Goal: Task Accomplishment & Management: Use online tool/utility

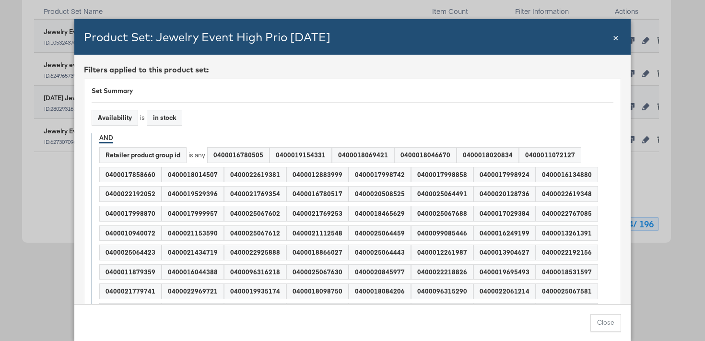
scroll to position [3543, 0]
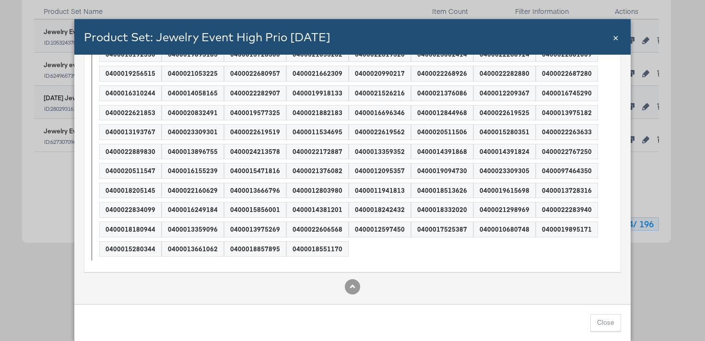
click at [618, 40] on span "×" at bounding box center [616, 36] width 6 height 13
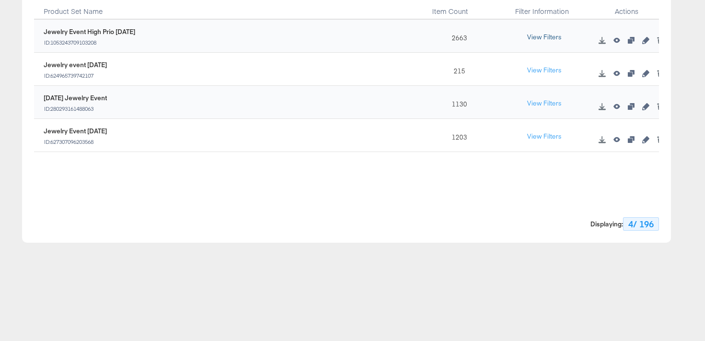
scroll to position [0, 0]
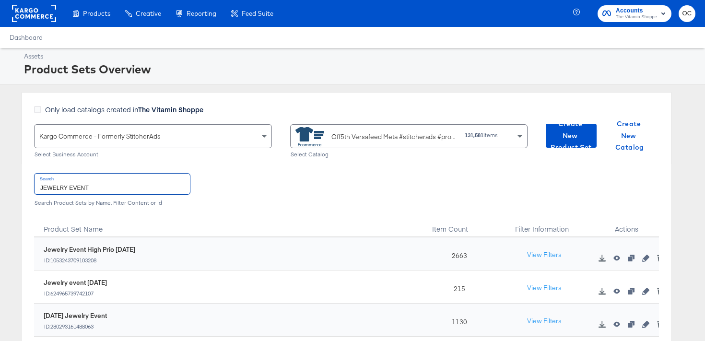
click at [146, 185] on input "JEWELRY EVENT" at bounding box center [112, 184] width 155 height 21
type input "2"
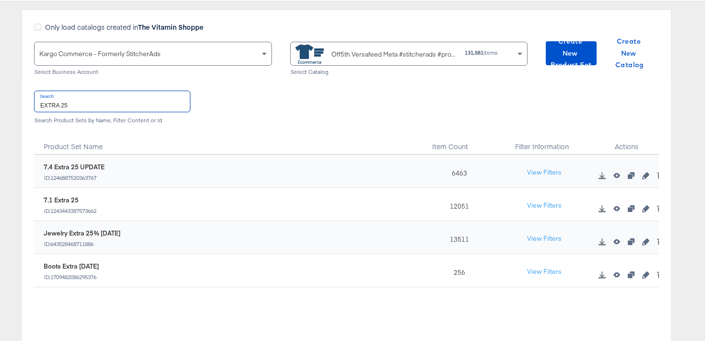
scroll to position [95, 0]
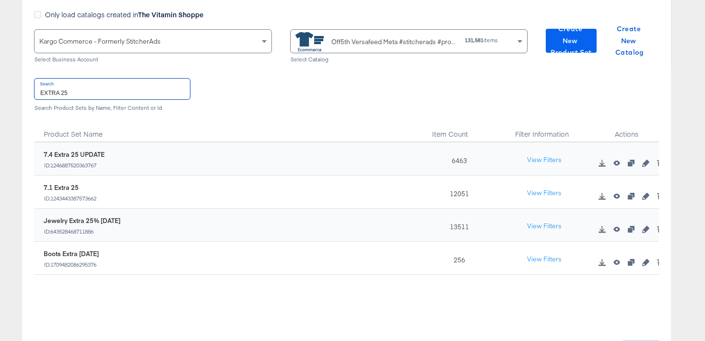
type input "EXTRA 25"
click at [574, 34] on span "Create New Product Set" at bounding box center [570, 40] width 43 height 35
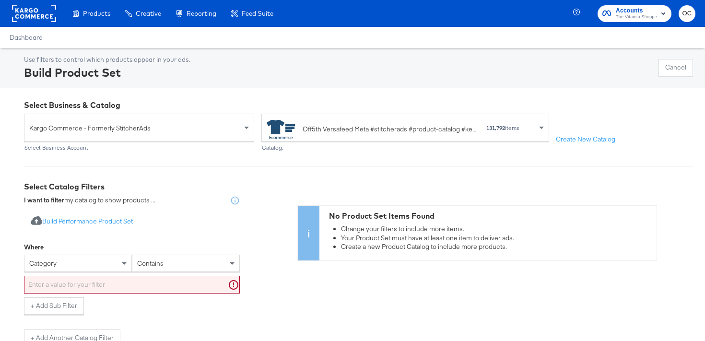
scroll to position [26, 0]
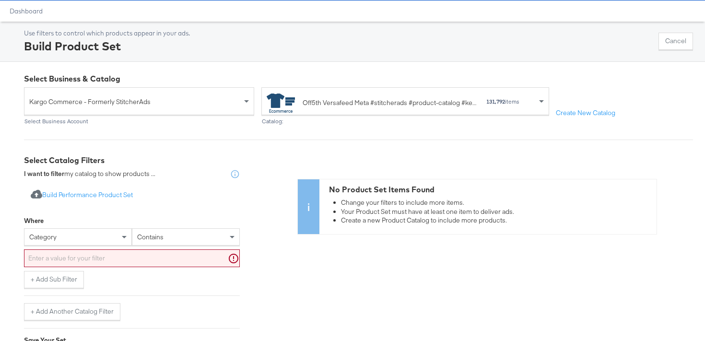
click at [48, 245] on div "category" at bounding box center [78, 236] width 108 height 17
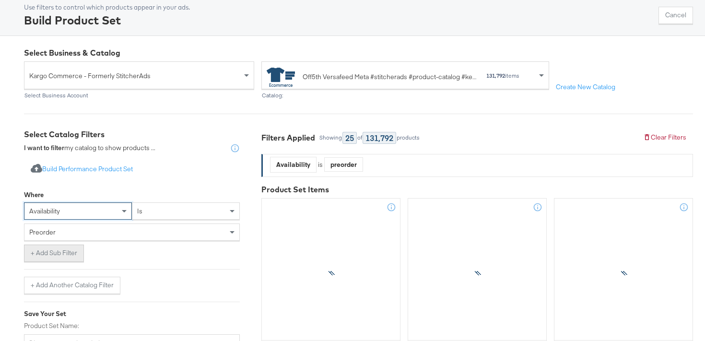
scroll to position [74, 0]
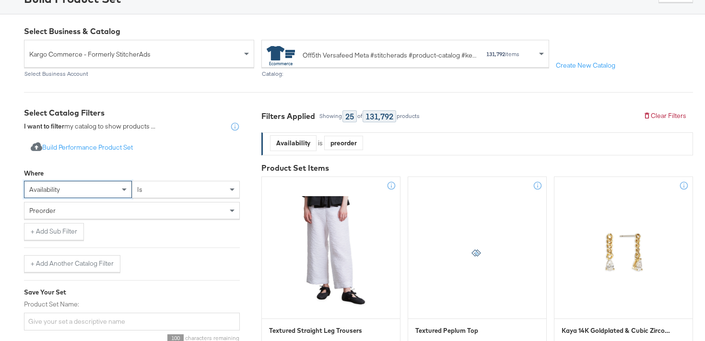
click at [85, 213] on div "preorder" at bounding box center [131, 210] width 215 height 16
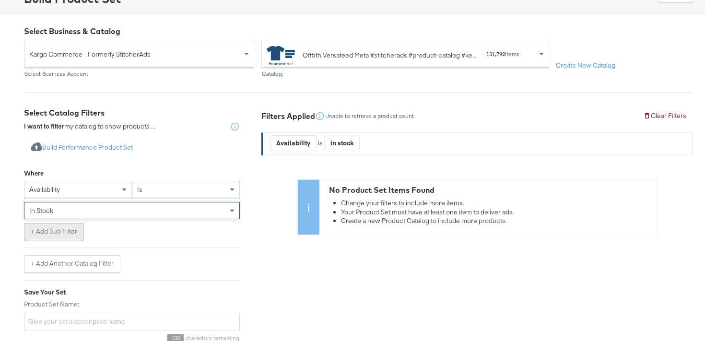
click at [58, 232] on button "+ Add Sub Filter" at bounding box center [54, 231] width 60 height 17
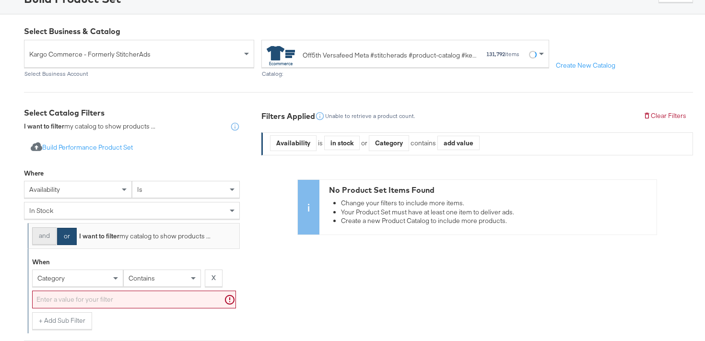
click at [45, 235] on button "and" at bounding box center [44, 235] width 24 height 17
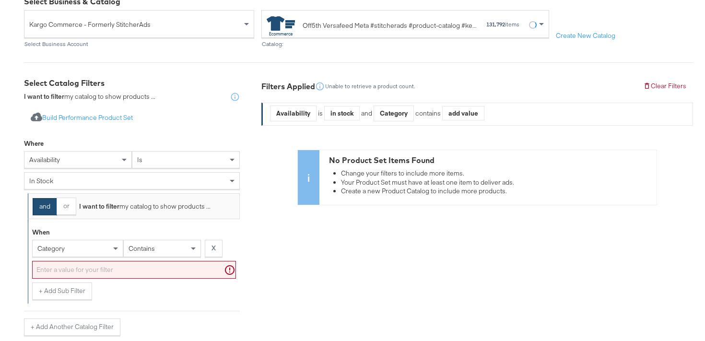
scroll to position [134, 0]
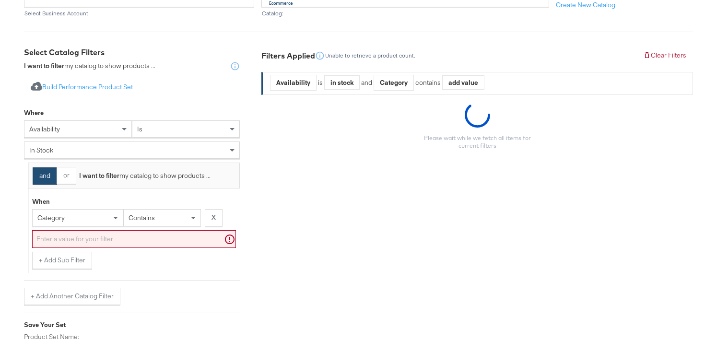
click at [67, 220] on div "category" at bounding box center [78, 217] width 90 height 16
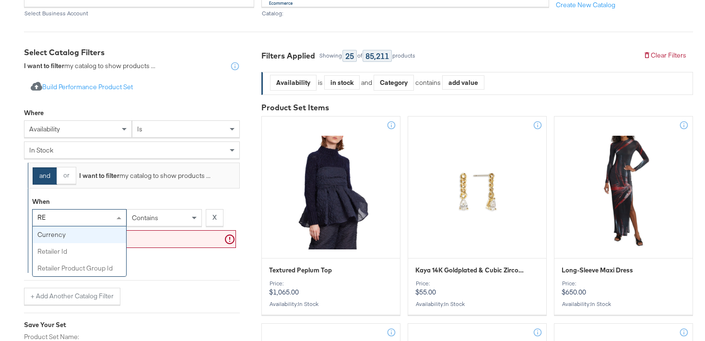
type input "RET"
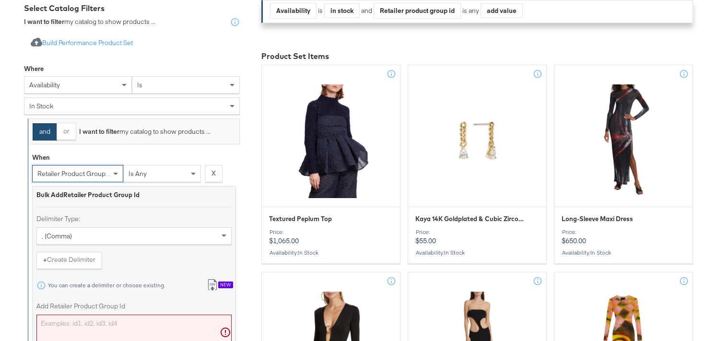
scroll to position [233, 0]
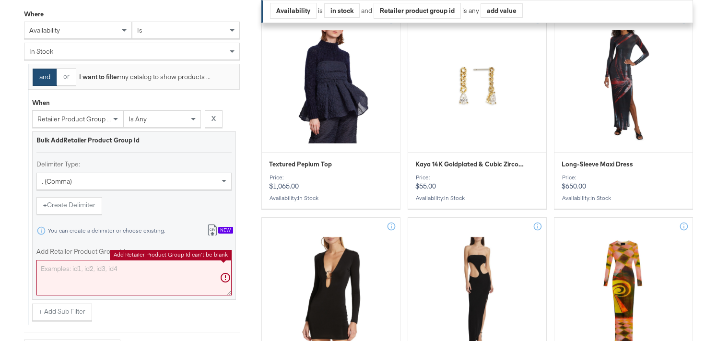
click at [80, 273] on textarea "Add Retailer Product Group Id" at bounding box center [133, 277] width 195 height 35
paste textarea "0400024523469,0400023045541,0400024528927,0400022731985,0400024529072,040002299…"
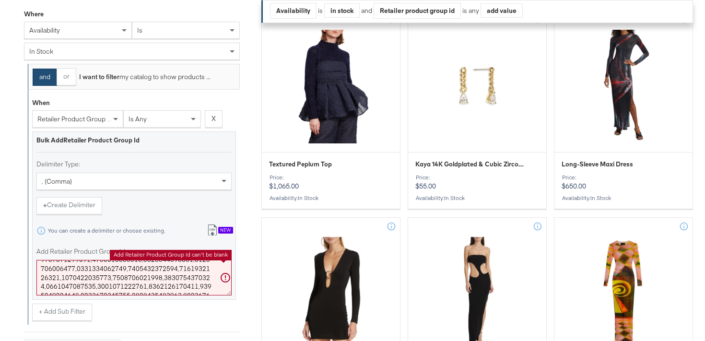
scroll to position [30548, 67]
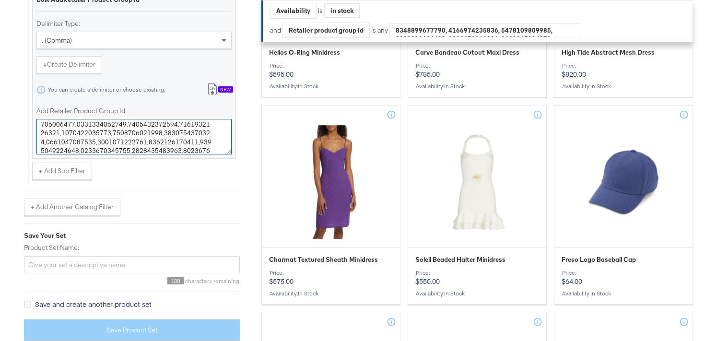
type textarea "0400024523469,0400023045541,0400024528927,0400022731985,0400024529072,040002299…"
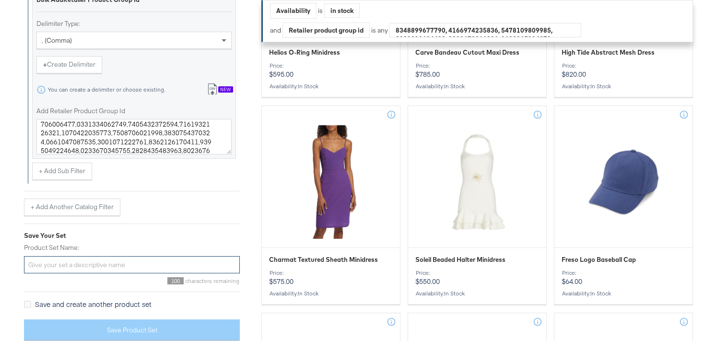
click at [78, 270] on input "Product Set Name:" at bounding box center [132, 265] width 216 height 18
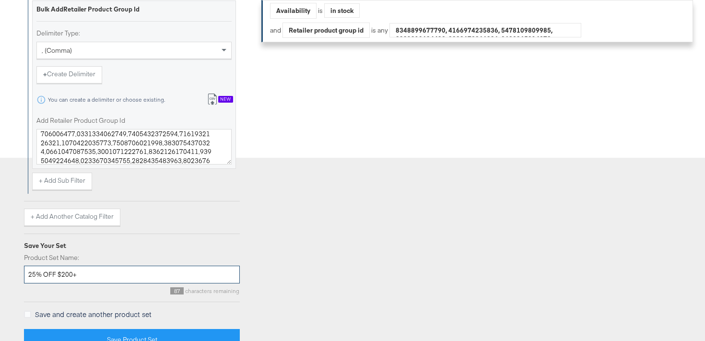
scroll to position [570, 0]
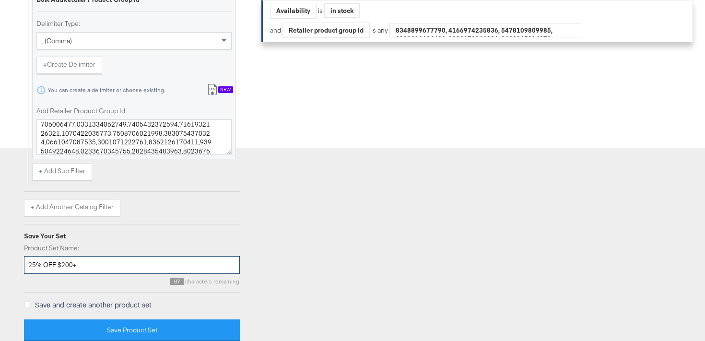
click at [27, 268] on input "25% OFF $200+" at bounding box center [132, 265] width 216 height 18
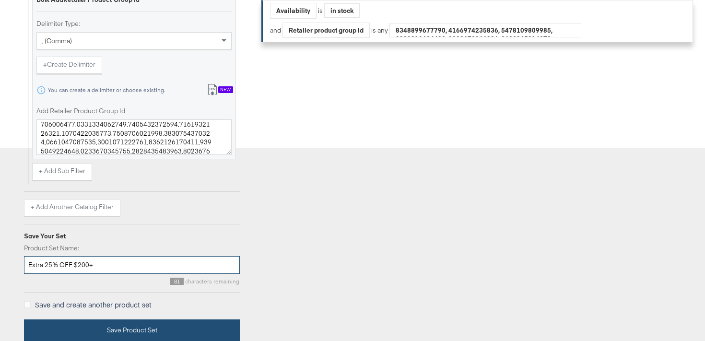
type input "Extra 25% OFF $200+"
click at [133, 324] on button "Save Product Set" at bounding box center [132, 330] width 216 height 22
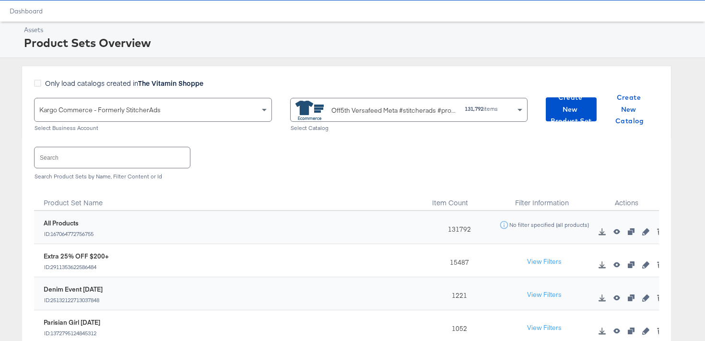
scroll to position [66, 0]
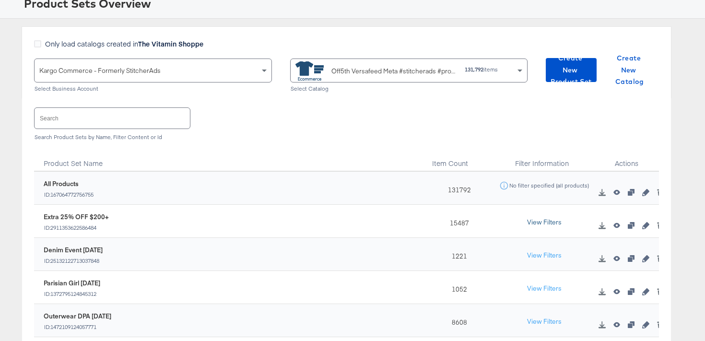
click at [527, 222] on button "View Filters" at bounding box center [544, 222] width 48 height 17
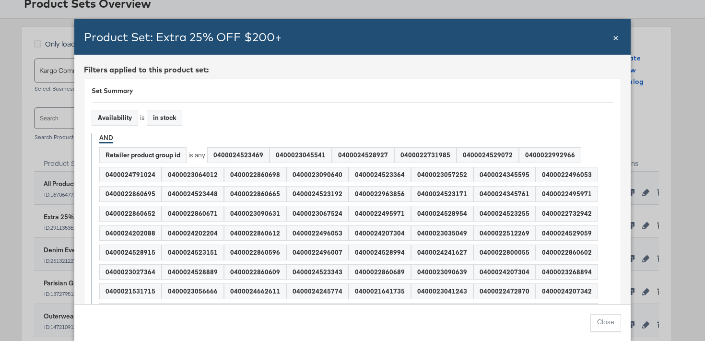
click at [504, 192] on div "0400024345761" at bounding box center [504, 193] width 61 height 15
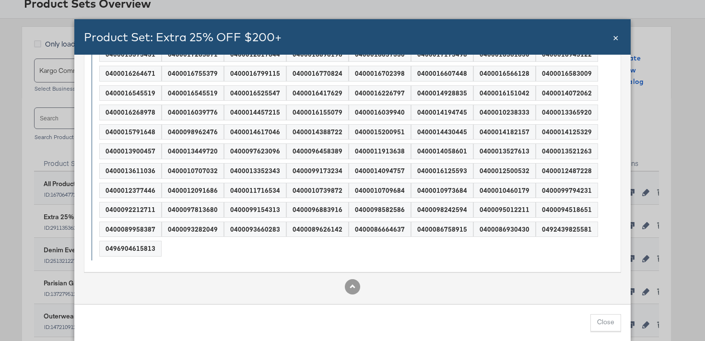
click at [380, 117] on div "0400016039940" at bounding box center [379, 112] width 61 height 15
